Goal: Information Seeking & Learning: Learn about a topic

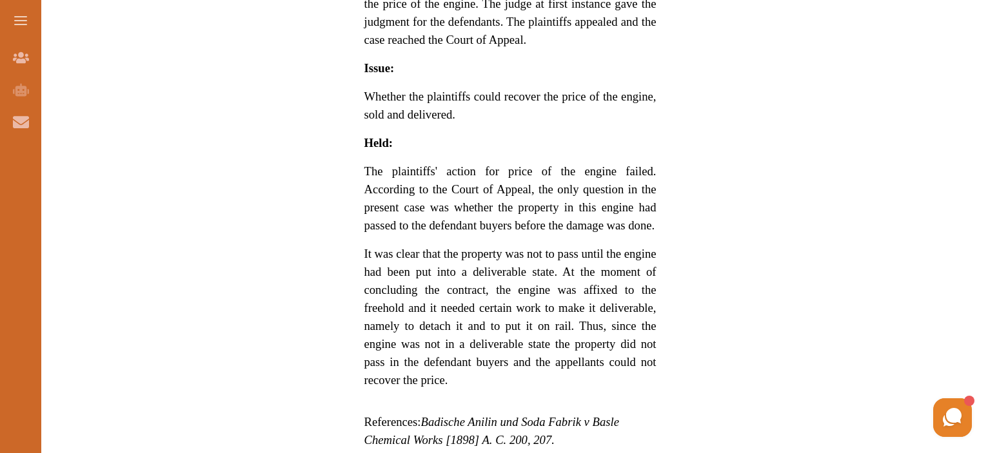
scroll to position [928, 0]
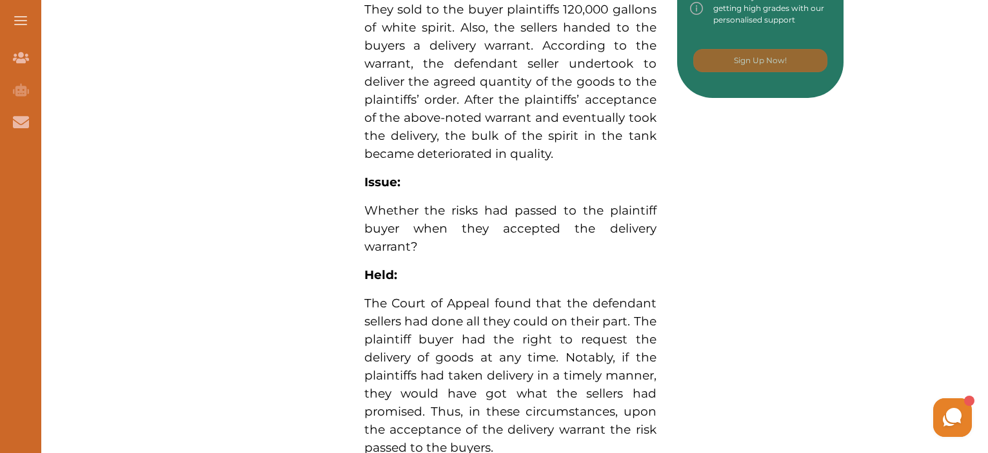
scroll to position [825, 0]
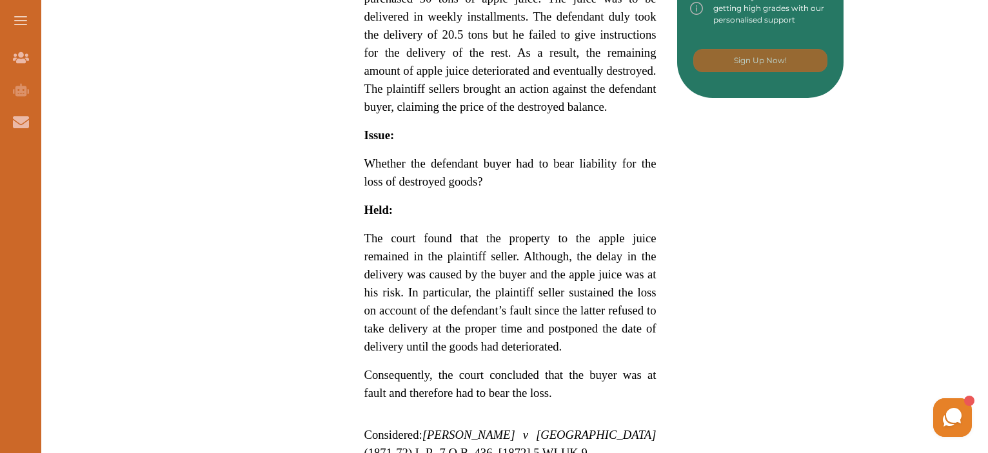
scroll to position [825, 0]
